Goal: Task Accomplishment & Management: Use online tool/utility

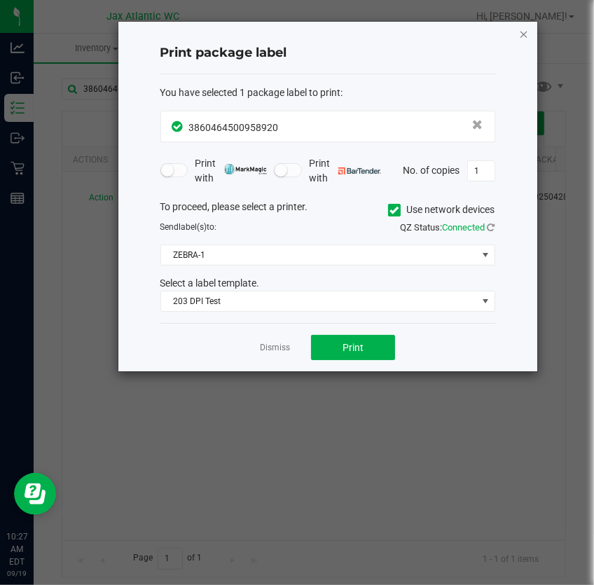
click at [525, 29] on icon "button" at bounding box center [524, 33] width 10 height 17
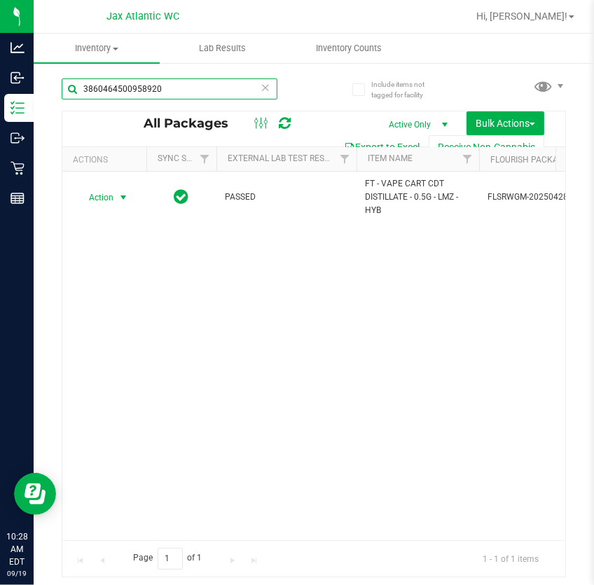
click at [193, 79] on input "3860464500958920" at bounding box center [170, 88] width 216 height 21
click at [196, 83] on input "3860464500958920" at bounding box center [170, 88] width 216 height 21
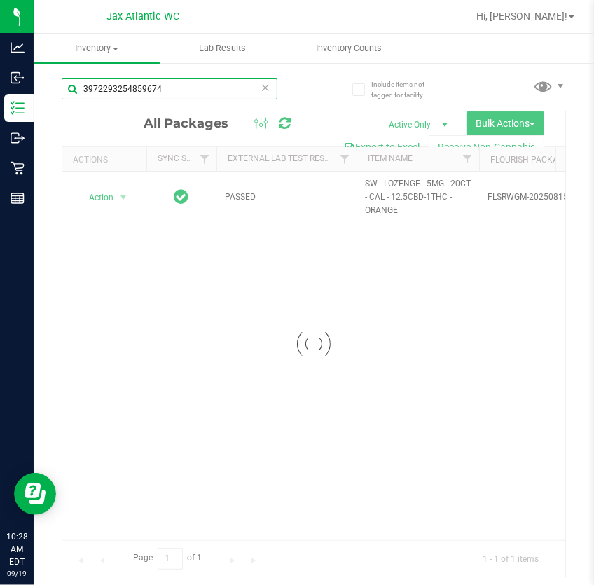
type input "3972293254859674"
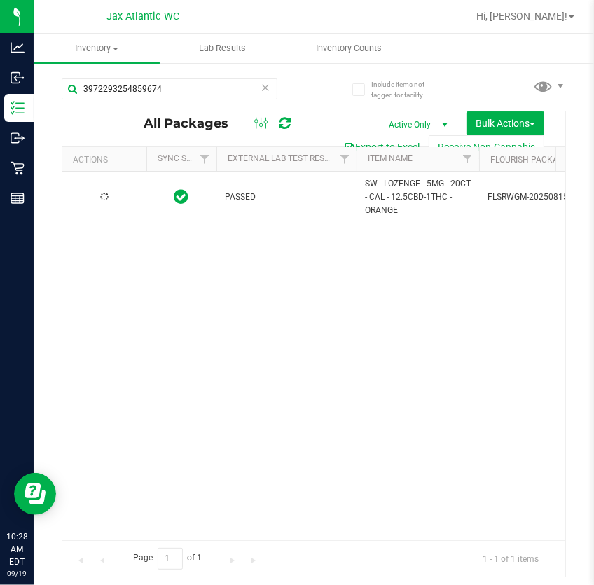
click at [111, 200] on div at bounding box center [104, 197] width 67 height 13
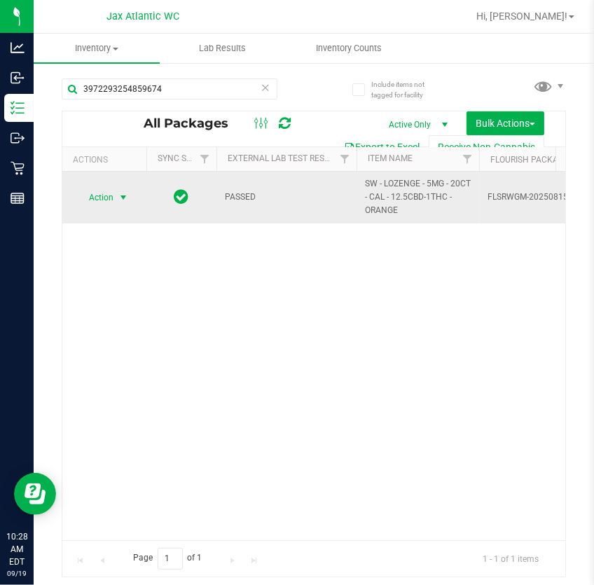
click at [115, 199] on span "select" at bounding box center [124, 198] width 18 height 20
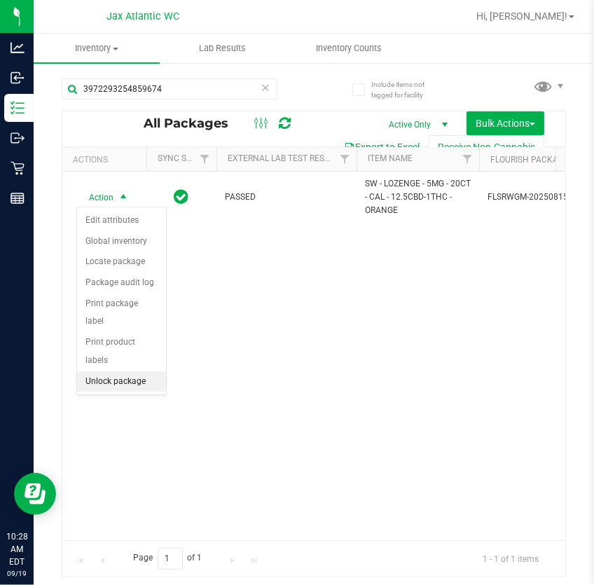
click at [123, 371] on li "Unlock package" at bounding box center [121, 381] width 89 height 21
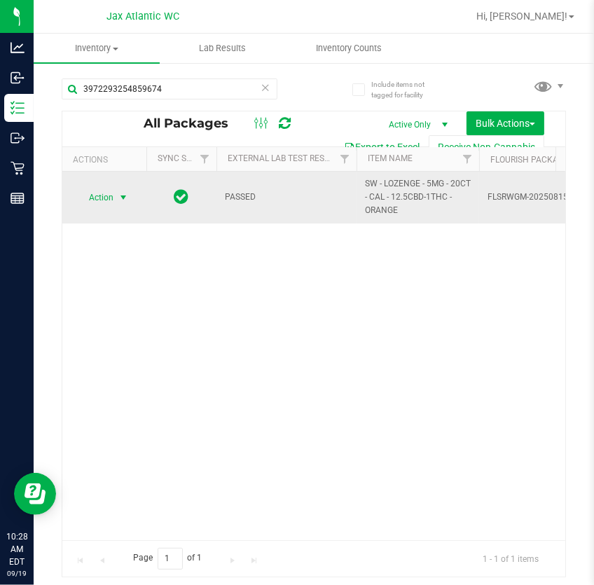
click at [111, 203] on span "Action" at bounding box center [95, 198] width 38 height 20
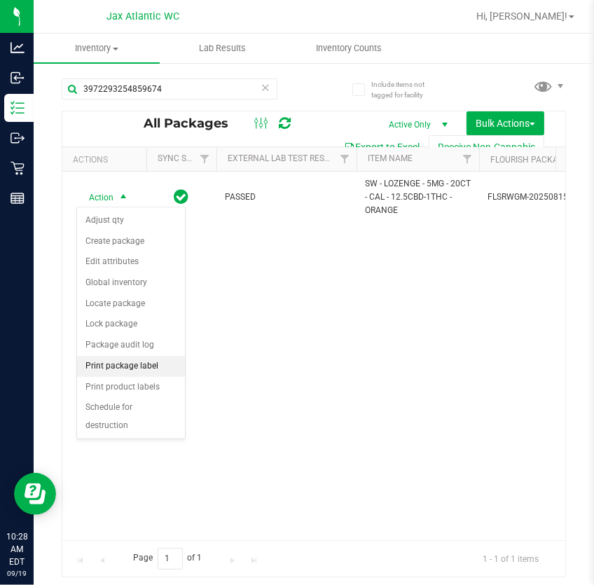
click at [146, 366] on li "Print package label" at bounding box center [131, 366] width 108 height 21
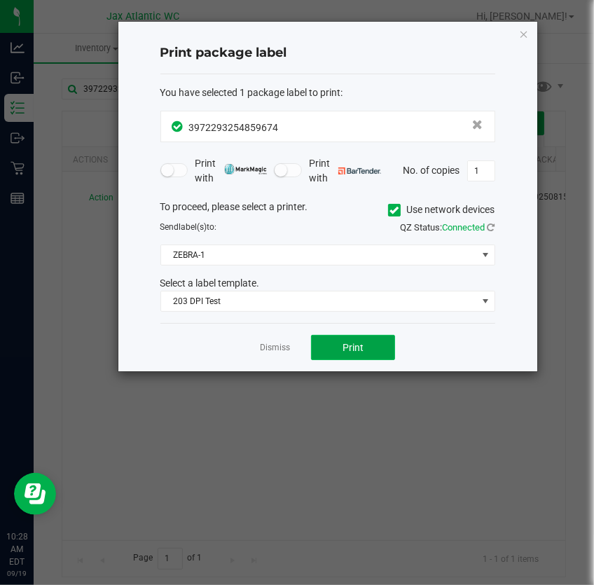
click at [341, 345] on button "Print" at bounding box center [353, 347] width 84 height 25
